Goal: Check status: Check status

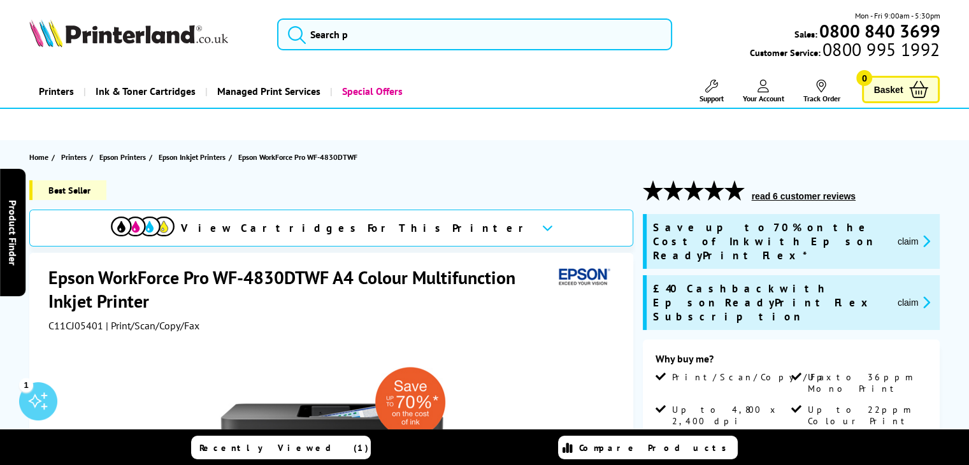
click at [765, 95] on span "Your Account" at bounding box center [762, 99] width 41 height 10
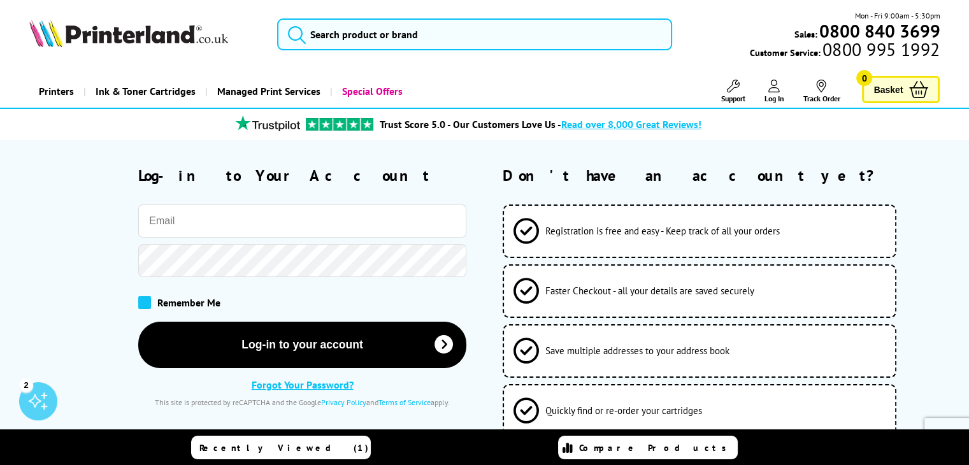
type input "[EMAIL_ADDRESS][DOMAIN_NAME]"
click at [148, 301] on span at bounding box center [144, 302] width 13 height 13
click at [141, 298] on input "checkbox" at bounding box center [141, 298] width 0 height 0
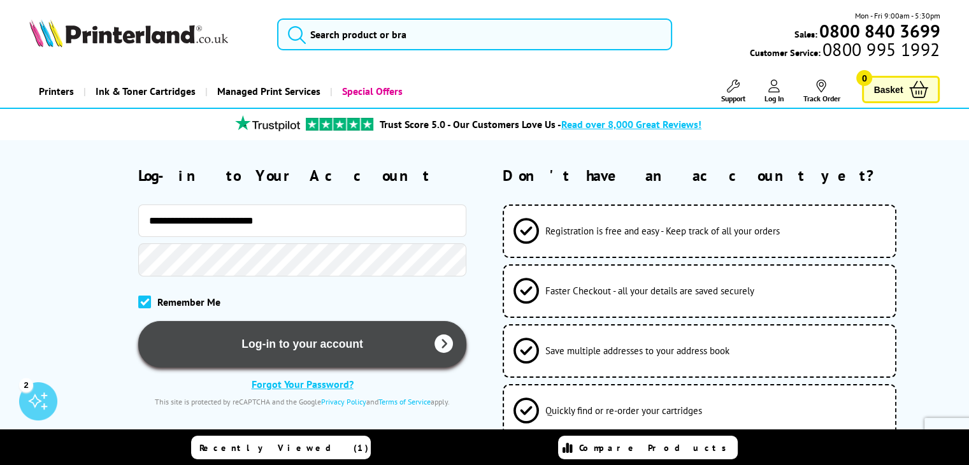
click at [398, 346] on button "Log-in to your account" at bounding box center [302, 344] width 328 height 47
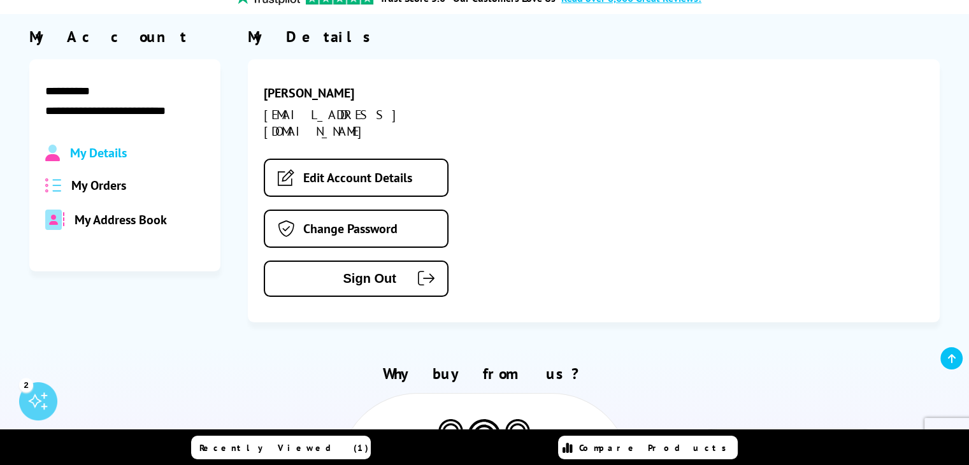
scroll to position [127, 0]
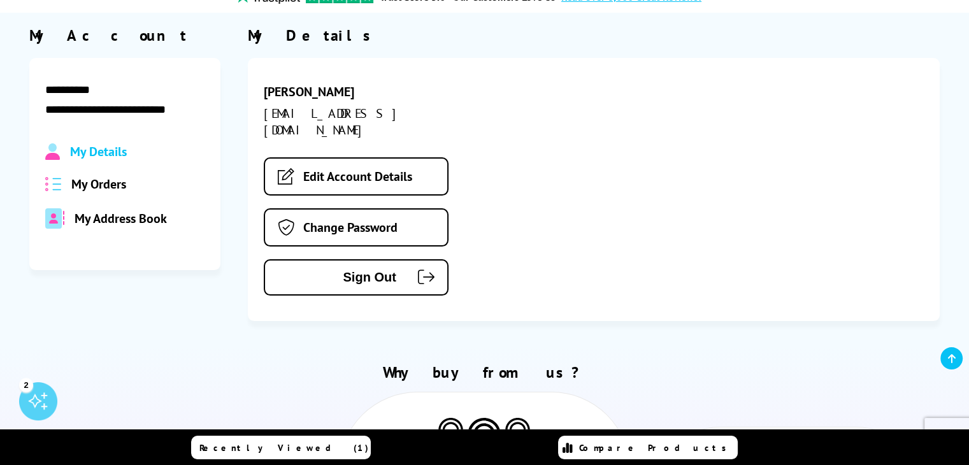
click at [108, 186] on span "My Orders" at bounding box center [98, 184] width 55 height 17
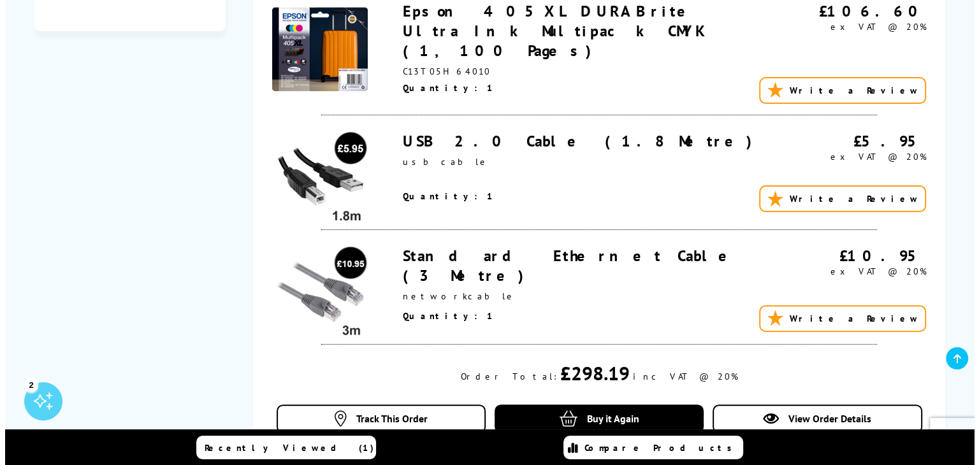
scroll to position [510, 0]
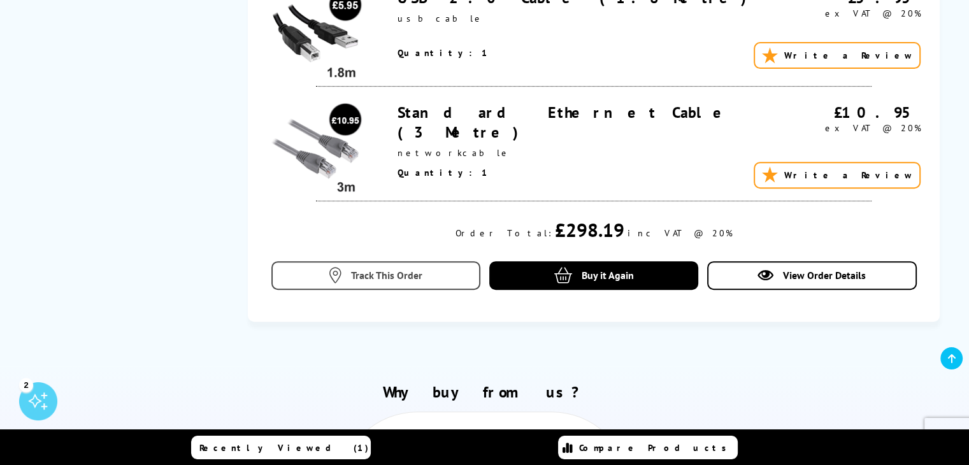
click at [393, 269] on span "Track This Order" at bounding box center [386, 275] width 71 height 13
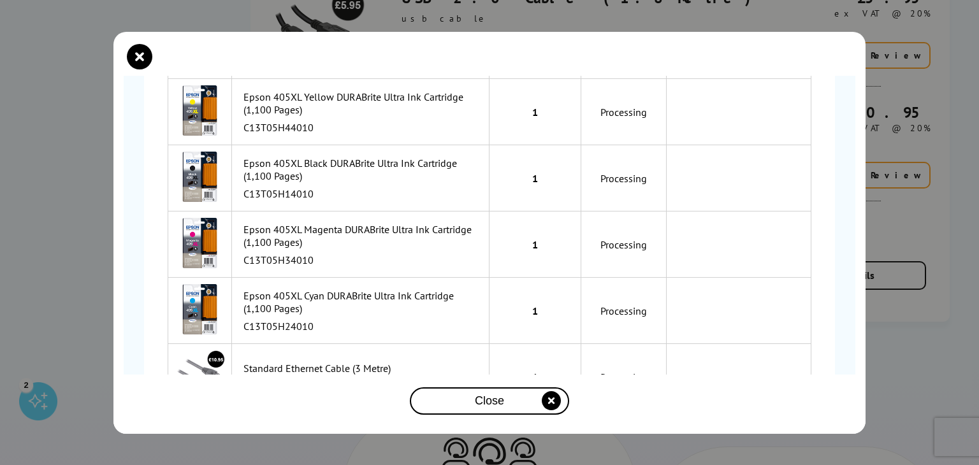
scroll to position [383, 0]
